Goal: Complete application form: Complete application form

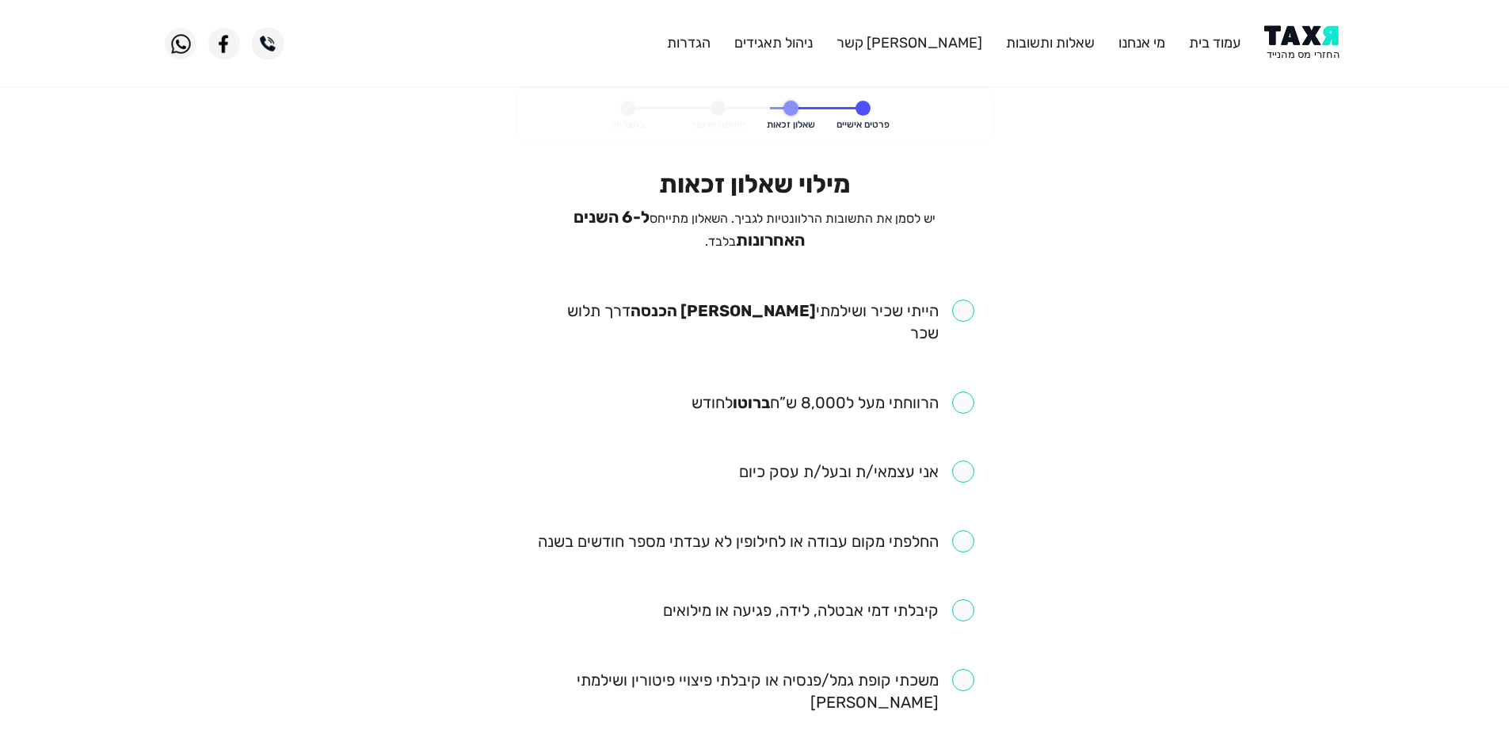
click at [922, 306] on input "checkbox" at bounding box center [755, 321] width 439 height 44
checkbox input "true"
click at [928, 391] on input "checkbox" at bounding box center [833, 402] width 283 height 22
checkbox input "true"
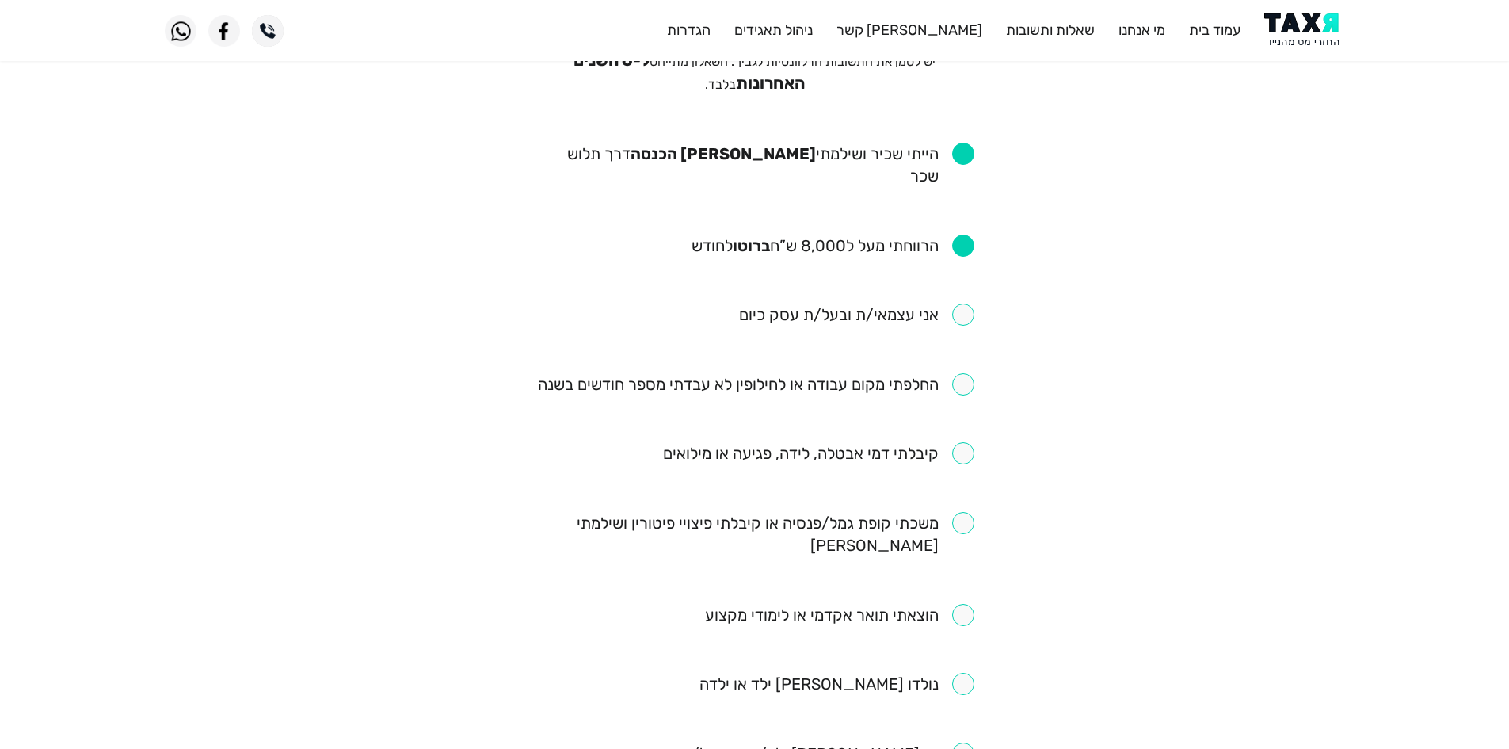
scroll to position [158, 0]
click at [925, 372] on input "checkbox" at bounding box center [756, 383] width 436 height 22
checkbox input "true"
click at [917, 440] on input "checkbox" at bounding box center [818, 451] width 311 height 22
checkbox input "true"
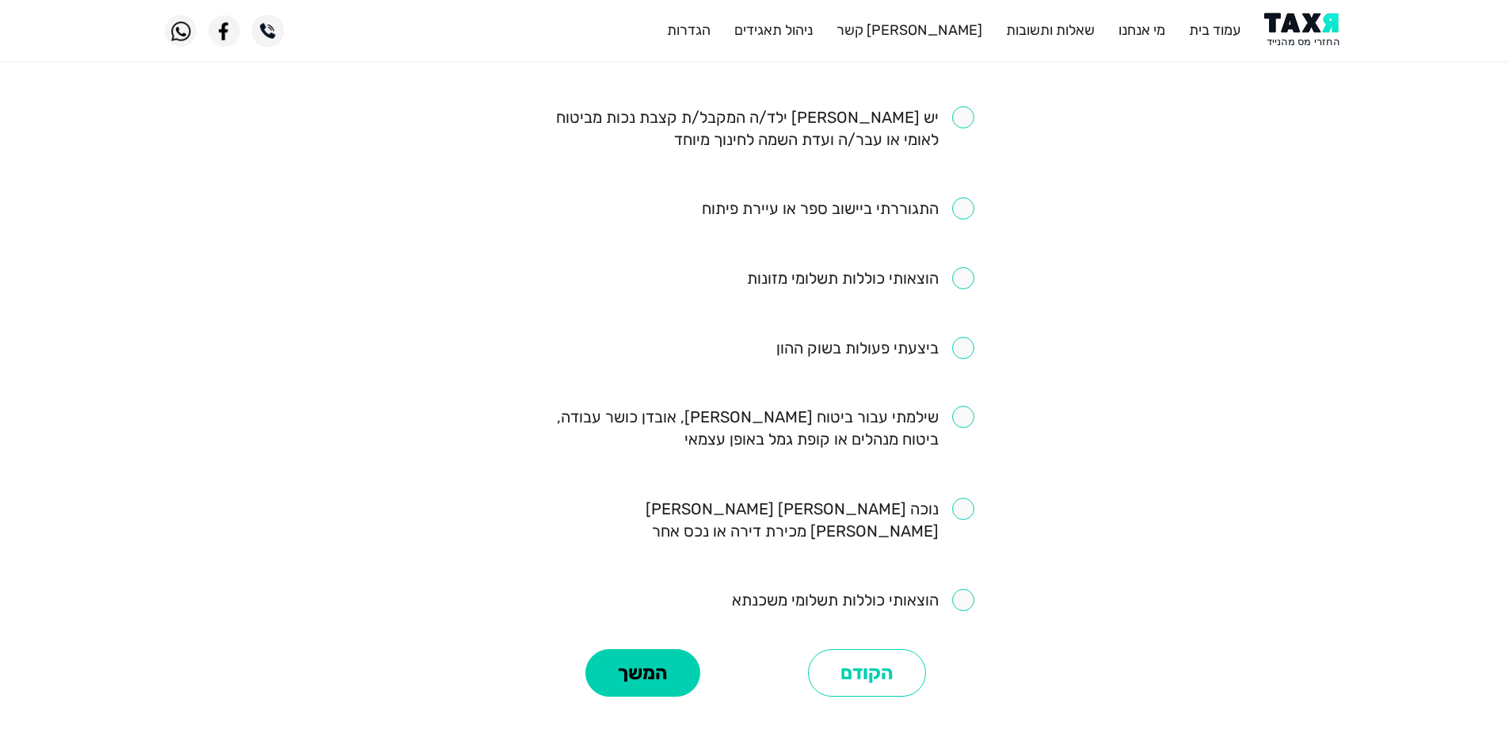
scroll to position [834, 0]
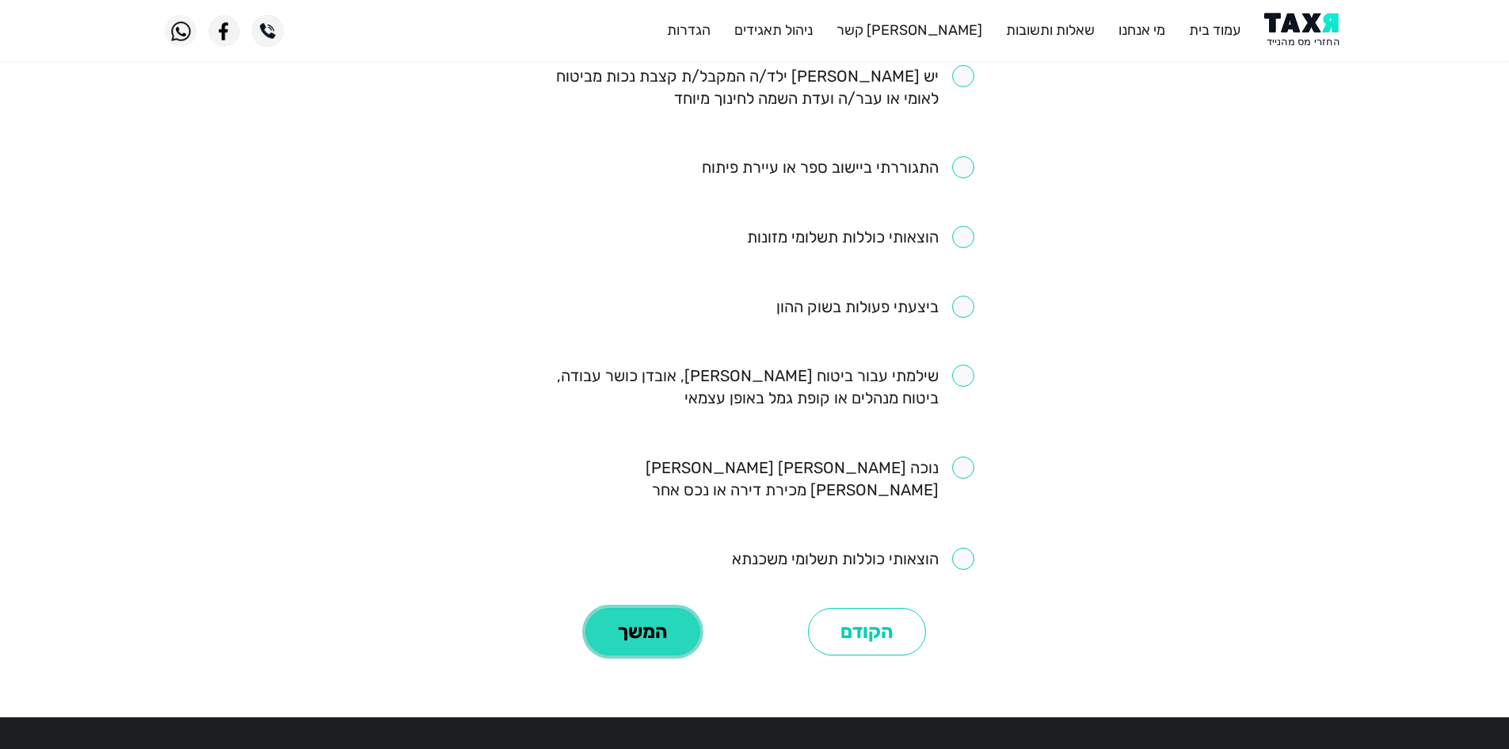
click at [668, 608] on button "המשך" at bounding box center [642, 632] width 115 height 48
